Goal: Transaction & Acquisition: Purchase product/service

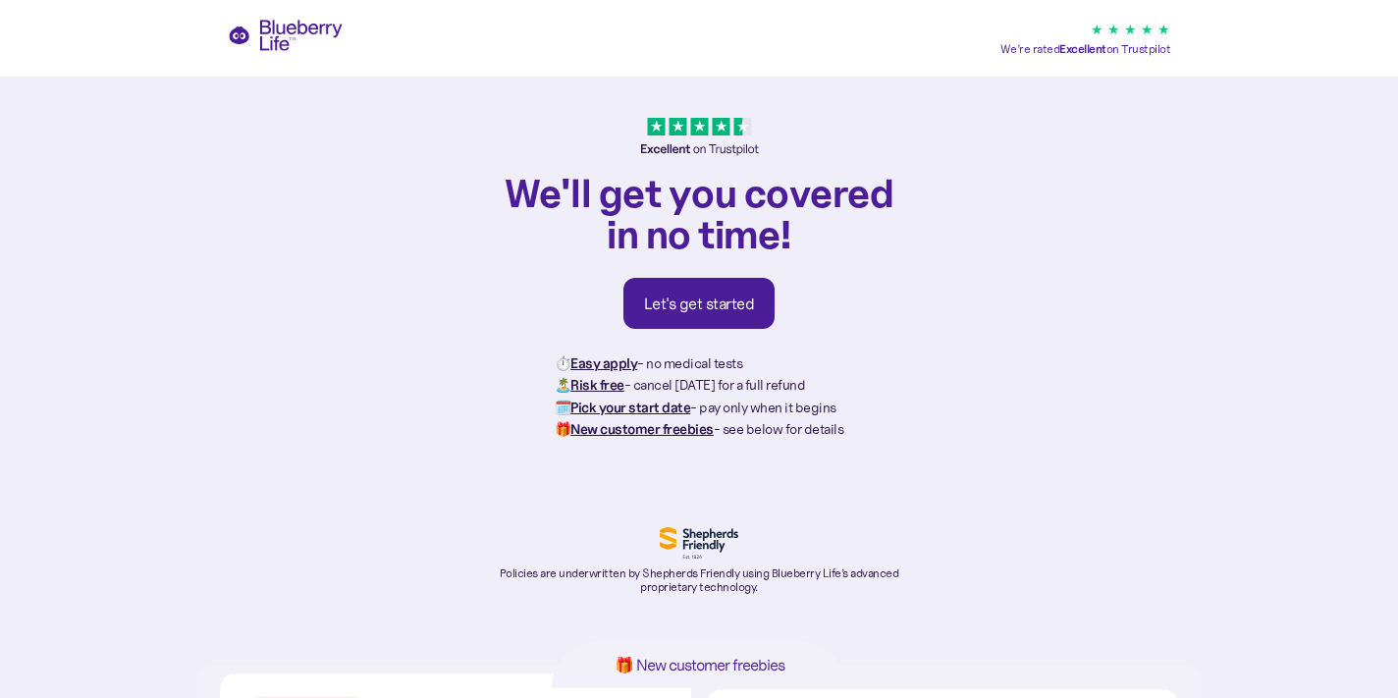
click at [653, 278] on link "Let's get started" at bounding box center [699, 303] width 152 height 51
